Goal: Find specific page/section: Find specific page/section

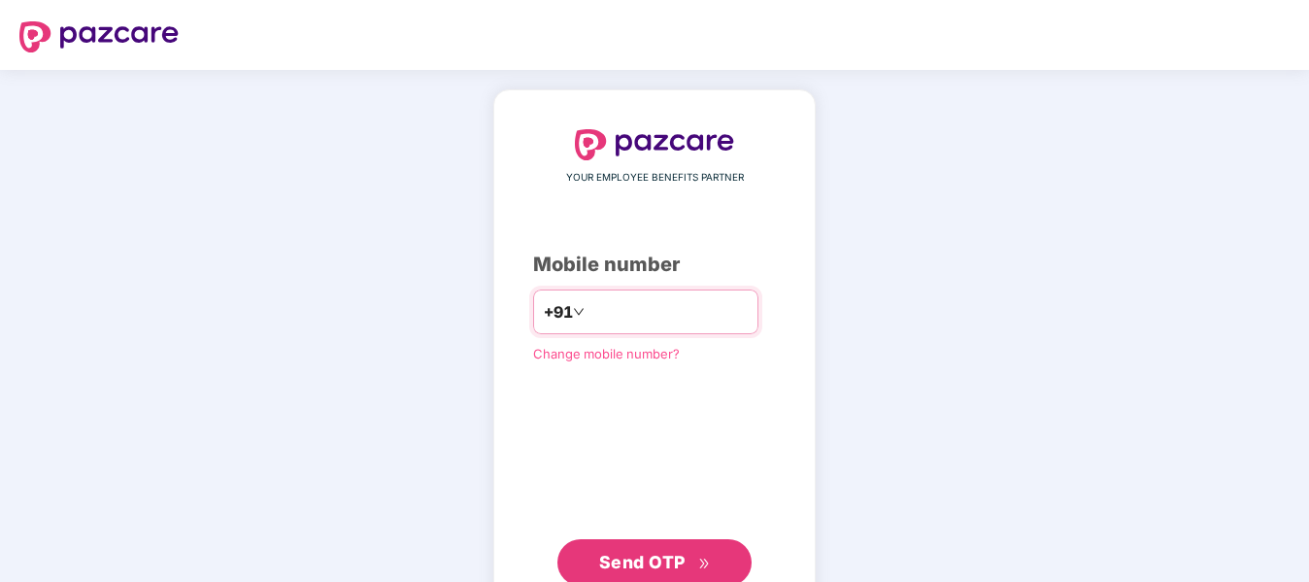
click at [652, 316] on input "number" at bounding box center [668, 311] width 159 height 31
type input "*"
type input "**********"
click at [665, 567] on span "Send OTP" at bounding box center [642, 560] width 86 height 20
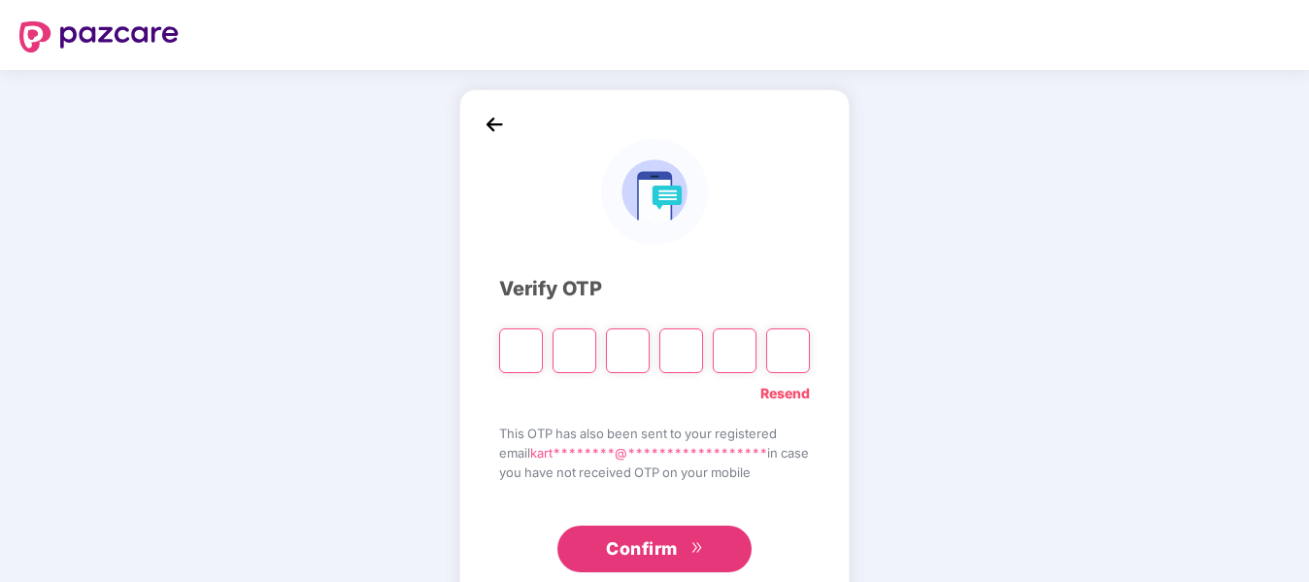
click at [518, 342] on input "Please enter verification code. Digit 1" at bounding box center [521, 350] width 44 height 45
paste input "*"
type input "*"
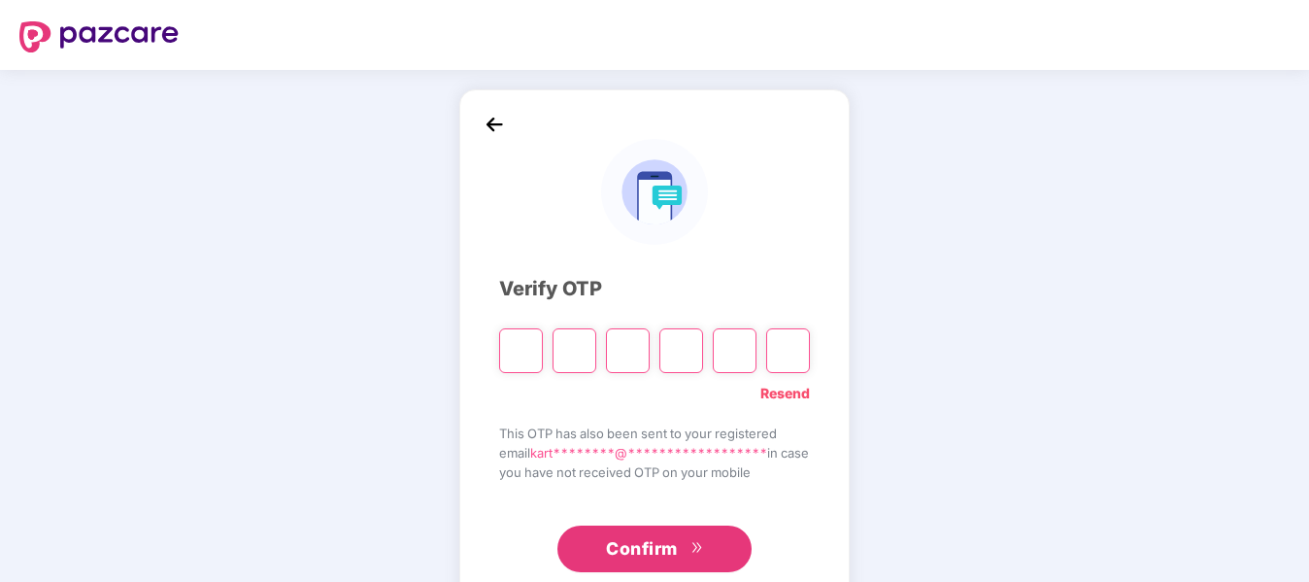
type input "*"
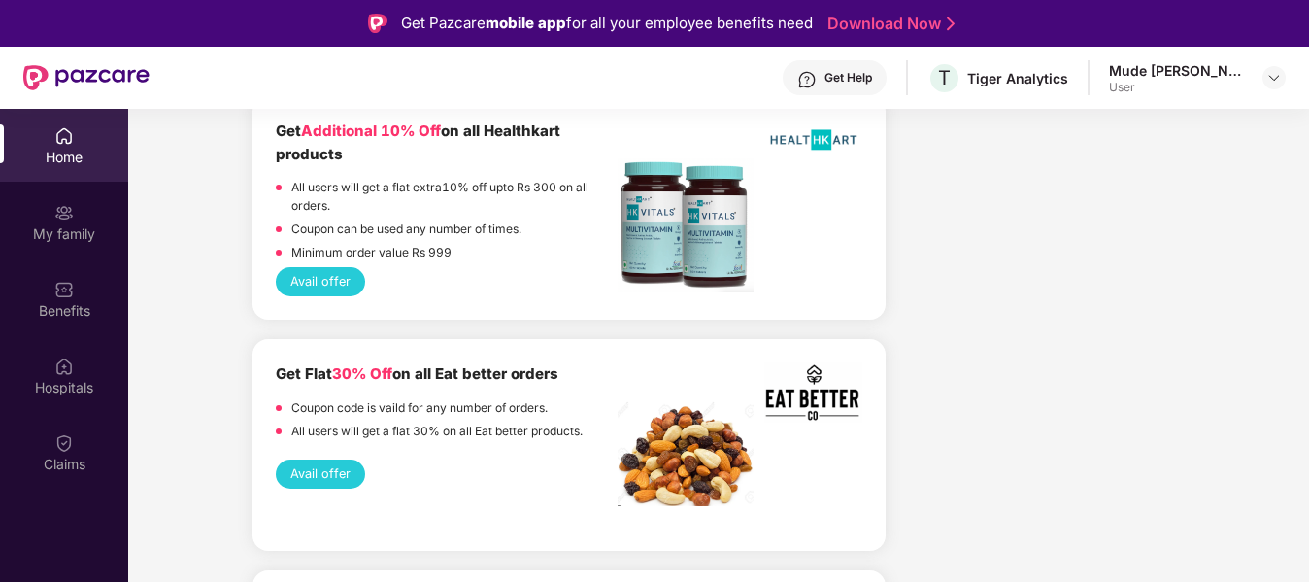
scroll to position [1568, 0]
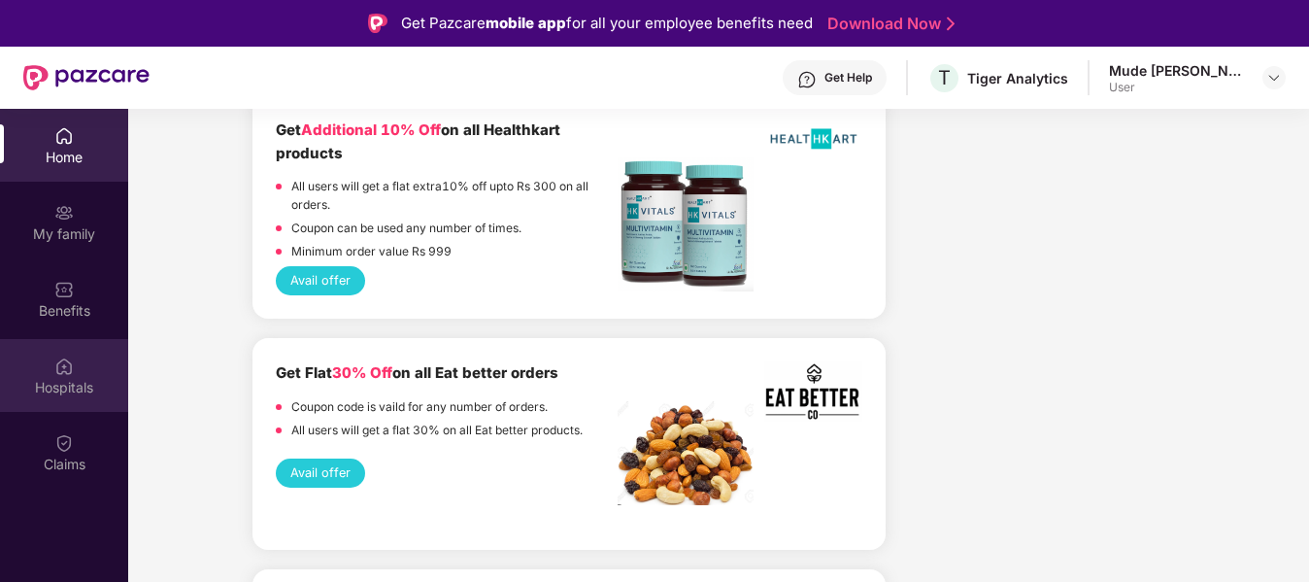
click at [57, 382] on div "Hospitals" at bounding box center [64, 387] width 128 height 19
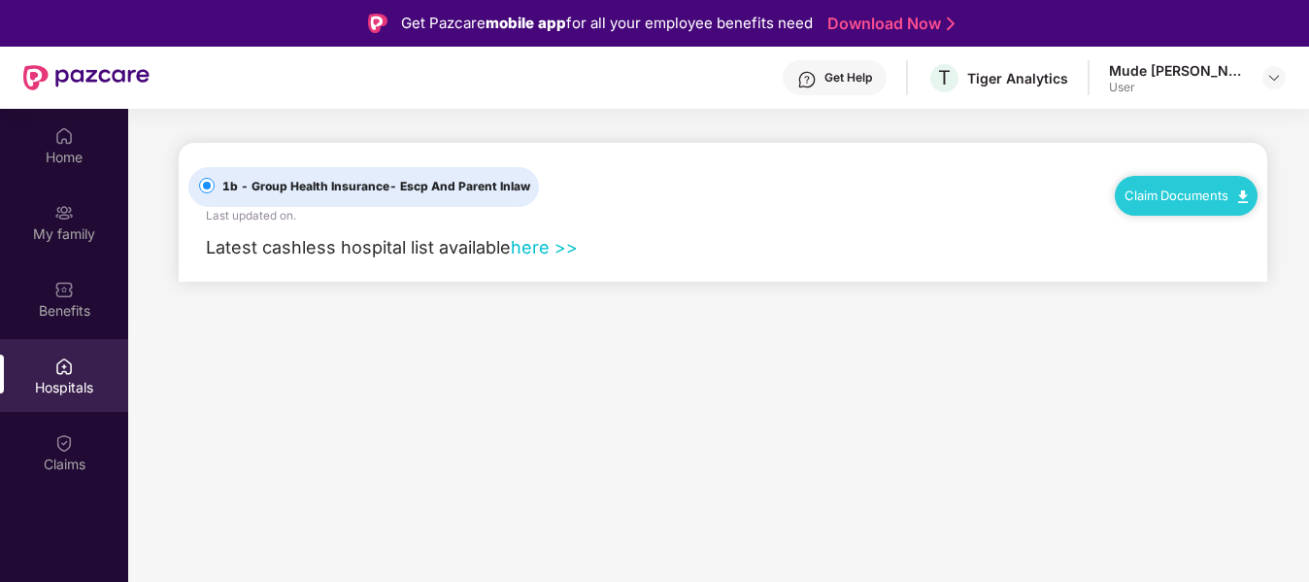
scroll to position [0, 0]
click at [542, 242] on link "here >>" at bounding box center [544, 247] width 67 height 20
click at [603, 361] on main "1b - Group Health Insurance - Escp And Parent Inlaw Last updated on . Claim Doc…" at bounding box center [718, 400] width 1181 height 582
click at [1267, 78] on img at bounding box center [1275, 78] width 16 height 16
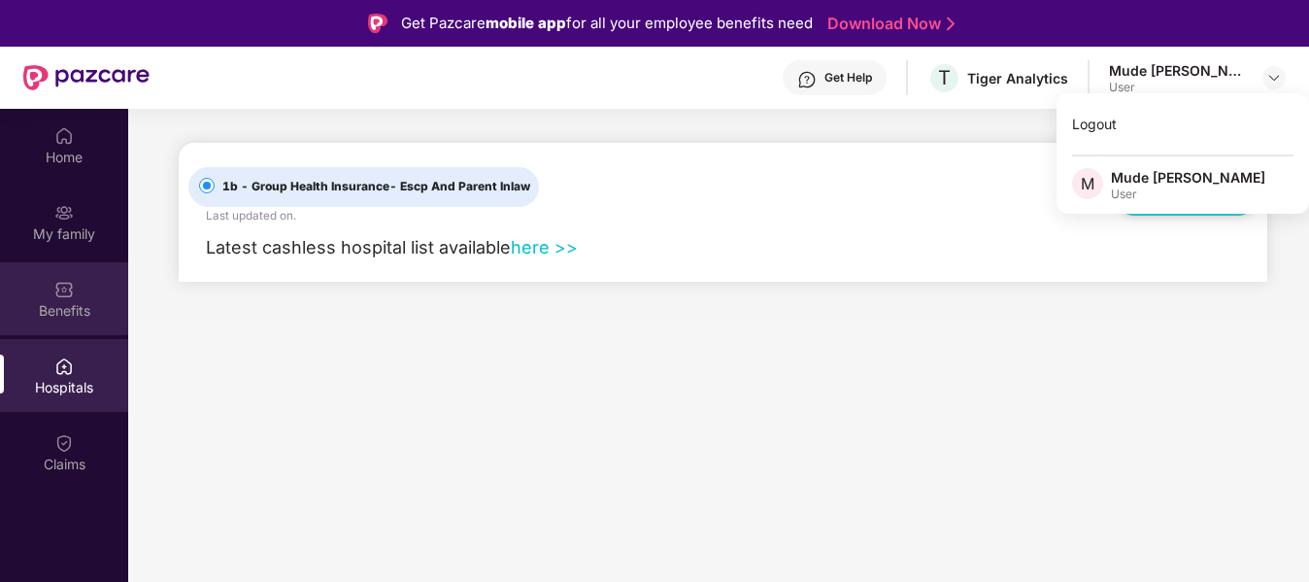
click at [61, 307] on div "Benefits" at bounding box center [64, 310] width 128 height 19
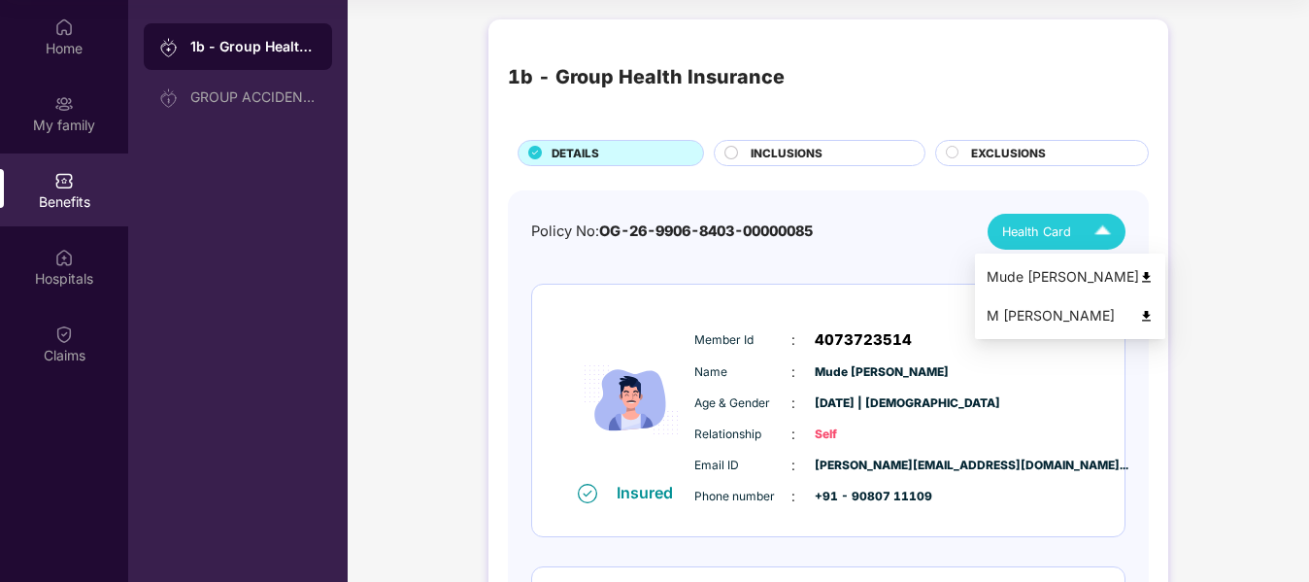
click at [1040, 216] on div "Health Card" at bounding box center [1061, 232] width 118 height 34
click at [1093, 276] on div "Mude [PERSON_NAME]" at bounding box center [1070, 276] width 167 height 21
